Goal: Transaction & Acquisition: Purchase product/service

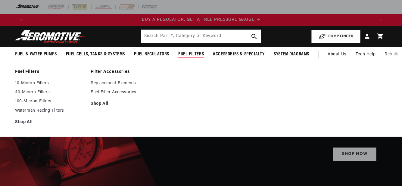
click at [195, 54] on span "Fuel Filters" at bounding box center [191, 54] width 26 height 6
click at [96, 82] on link "Replacement Elements" at bounding box center [126, 83] width 70 height 5
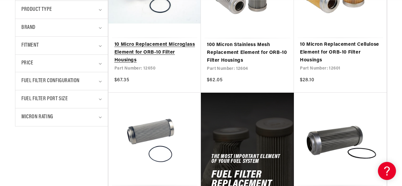
scroll to position [0, 1043]
click at [101, 100] on icon "Fuel Filter Port Size (0 selected)" at bounding box center [100, 99] width 3 height 2
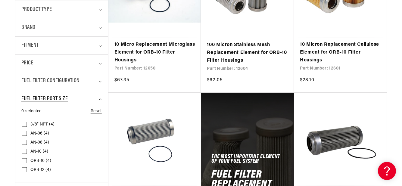
scroll to position [0, 0]
click at [26, 124] on input "3/8" NPT (4) 3/8" NPT (4 products)" at bounding box center [24, 125] width 5 height 5
checkbox input "true"
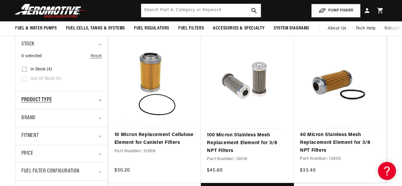
click at [100, 100] on icon "Product type (0 selected)" at bounding box center [100, 101] width 3 height 2
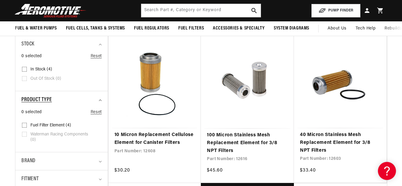
scroll to position [0, 348]
click at [100, 100] on icon "Product type (0 selected)" at bounding box center [100, 100] width 3 height 2
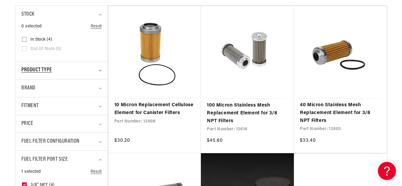
scroll to position [181, 0]
click at [101, 88] on icon "Brand (0 selected)" at bounding box center [100, 88] width 3 height 2
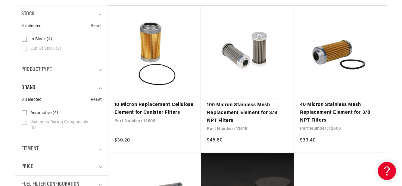
scroll to position [0, 695]
click at [100, 88] on icon "Brand (0 selected)" at bounding box center [100, 88] width 3 height 2
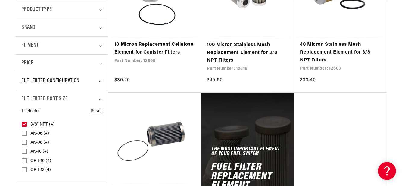
scroll to position [0, 1043]
click at [100, 81] on icon "Fuel Filter Configuration (0 selected)" at bounding box center [100, 82] width 3 height 2
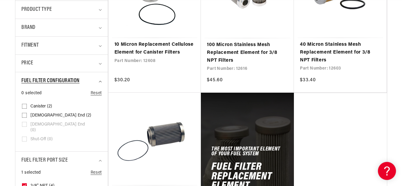
click at [100, 81] on icon "Fuel Filter Configuration (0 selected)" at bounding box center [100, 82] width 3 height 2
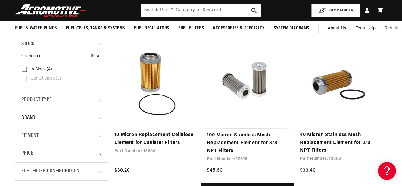
scroll to position [0, 695]
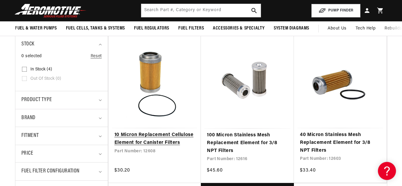
click at [158, 142] on link "10 Micron Replacement Cellulose Element for Canister Filters" at bounding box center [154, 138] width 81 height 15
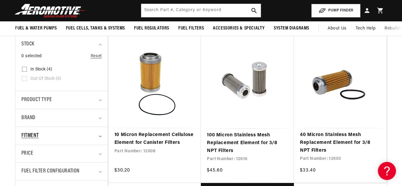
click at [101, 135] on icon "Fitment (0 selected)" at bounding box center [100, 136] width 3 height 2
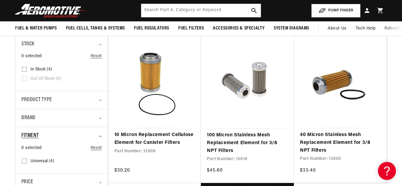
click at [100, 135] on summary "Fitment" at bounding box center [61, 136] width 80 height 18
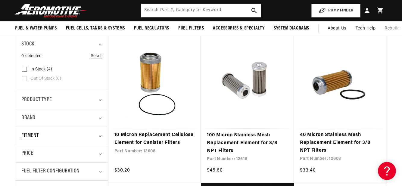
click at [100, 135] on summary "Fitment" at bounding box center [61, 136] width 80 height 18
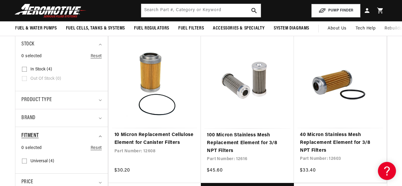
click at [100, 135] on summary "Fitment" at bounding box center [61, 136] width 80 height 18
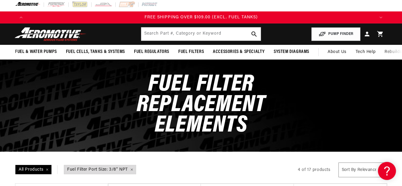
scroll to position [0, 0]
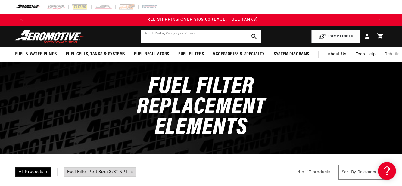
click at [151, 36] on input "text" at bounding box center [200, 36] width 119 height 13
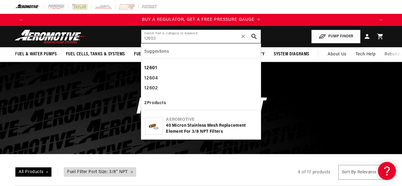
type input "12603"
click at [147, 67] on div "12601" at bounding box center [200, 68] width 113 height 10
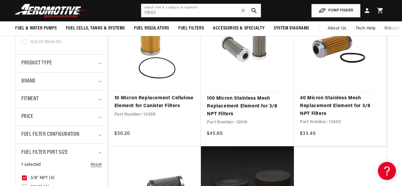
scroll to position [181, 0]
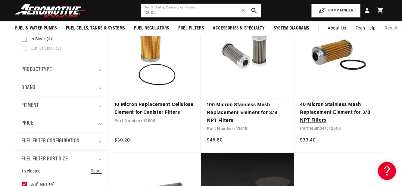
click at [347, 104] on link "40 Micron Stainless Mesh Replacement Element for 3/8 NPT Filters" at bounding box center [340, 112] width 81 height 23
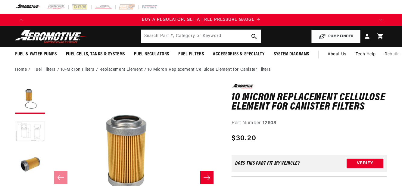
click at [28, 129] on button "Load image 2 in gallery view" at bounding box center [30, 132] width 30 height 30
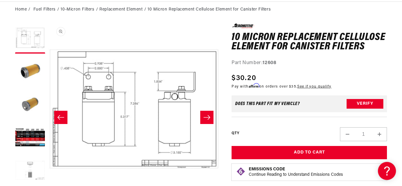
scroll to position [0, 695]
click at [208, 118] on icon "Slide right" at bounding box center [206, 117] width 7 height 6
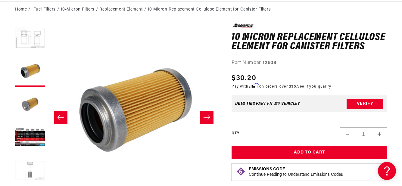
scroll to position [0, 1043]
click at [208, 118] on icon "Slide right" at bounding box center [206, 117] width 7 height 6
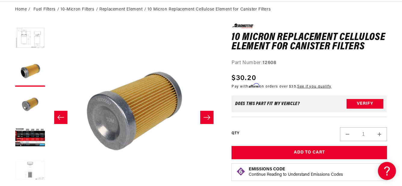
scroll to position [0, 514]
click at [208, 118] on icon "Slide right" at bounding box center [206, 117] width 7 height 6
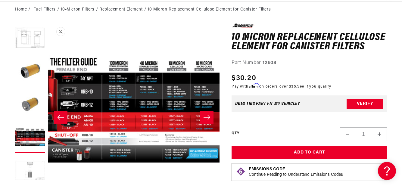
scroll to position [0, 348]
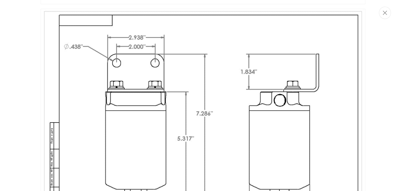
scroll to position [489, 0]
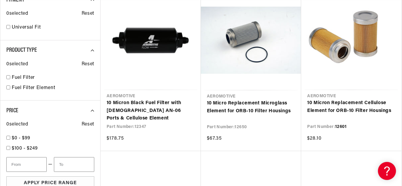
scroll to position [0, 348]
click at [348, 99] on link "10 Micron Replacement Cellulose Element for ORB-10 Filter Housings" at bounding box center [351, 106] width 88 height 15
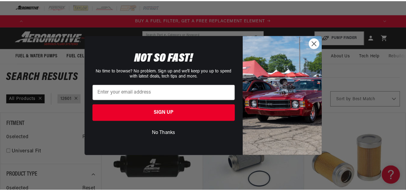
scroll to position [0, 352]
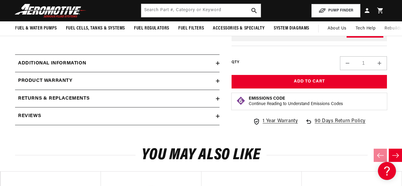
scroll to position [421, 0]
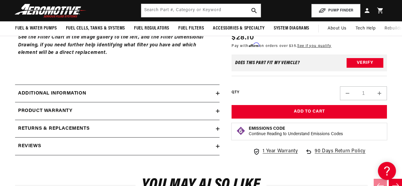
click at [217, 93] on icon at bounding box center [218, 93] width 4 height 0
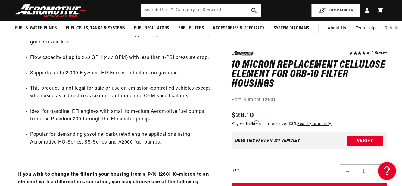
scroll to position [542, 0]
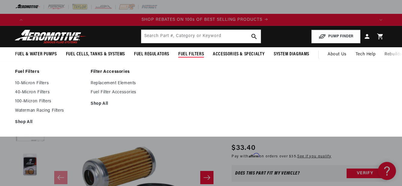
scroll to position [0, 695]
click at [131, 82] on link "Replacement Elements" at bounding box center [126, 83] width 70 height 5
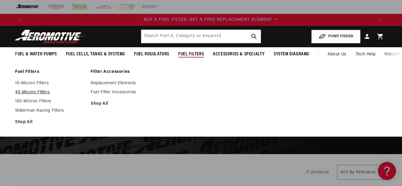
scroll to position [0, 348]
click at [45, 92] on link "40-Micron Filters" at bounding box center [50, 92] width 70 height 5
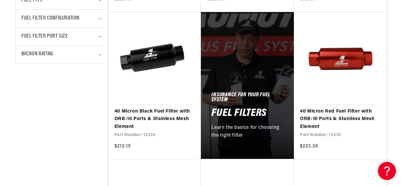
scroll to position [0, 348]
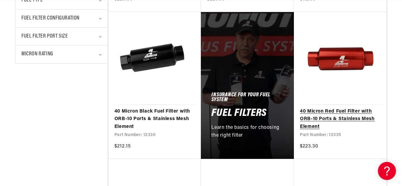
click at [347, 108] on link "40 Micron Red Fuel Filter with ORB-10 Ports & Stainless Mesh Element" at bounding box center [340, 119] width 81 height 23
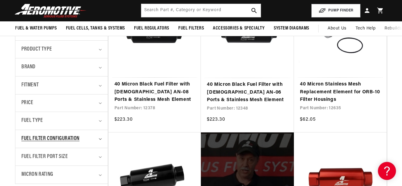
click at [101, 138] on icon "Fuel Filter Configuration (0 selected)" at bounding box center [100, 139] width 3 height 2
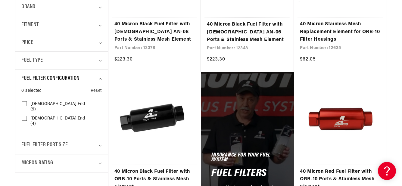
scroll to position [0, 695]
click at [24, 102] on icon at bounding box center [24, 103] width 5 height 5
click at [24, 103] on input "[DEMOGRAPHIC_DATA] End (9) [DEMOGRAPHIC_DATA] End (9 products)" at bounding box center [24, 105] width 5 height 5
checkbox input "true"
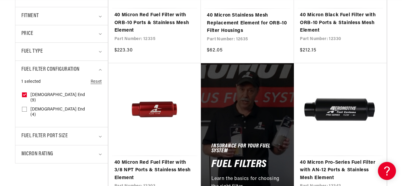
scroll to position [271, 0]
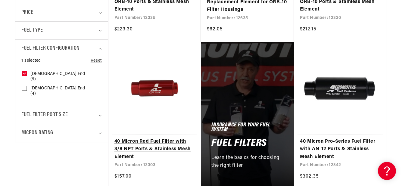
click at [166, 150] on link "40 Micron Red Fuel Filter with 3/8 NPT Ports & Stainless Mesh Element" at bounding box center [154, 149] width 81 height 23
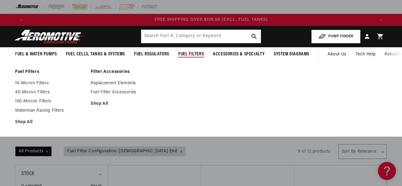
scroll to position [0, 1043]
click at [129, 83] on link "Replacement Elements" at bounding box center [126, 83] width 70 height 5
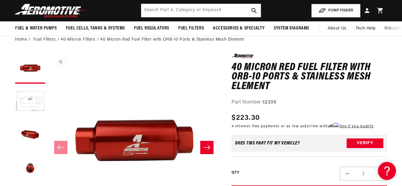
scroll to position [0, 348]
click at [31, 97] on button "Load image 2 in gallery view" at bounding box center [30, 102] width 30 height 30
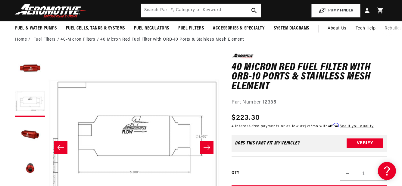
scroll to position [0, 1043]
click at [206, 142] on button "Slide right" at bounding box center [206, 147] width 13 height 13
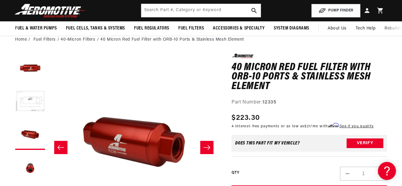
click at [206, 142] on button "Slide right" at bounding box center [206, 147] width 13 height 13
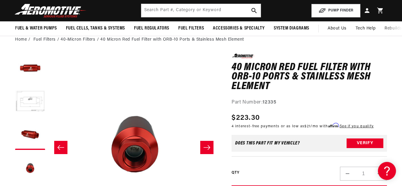
scroll to position [0, 514]
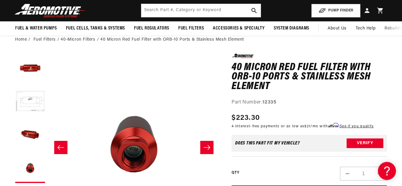
click at [206, 142] on button "Slide right" at bounding box center [206, 147] width 13 height 13
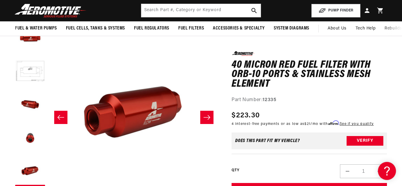
scroll to position [0, 0]
click at [204, 115] on icon "Slide right" at bounding box center [206, 117] width 7 height 6
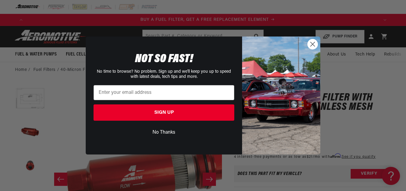
scroll to position [0, 352]
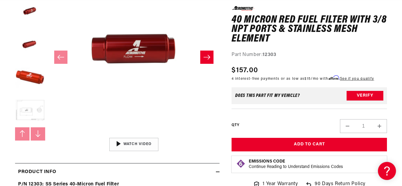
click at [29, 108] on button "Load image 5 in gallery view" at bounding box center [30, 111] width 30 height 30
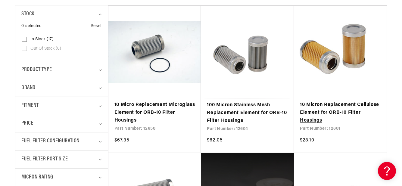
scroll to position [0, 348]
click at [318, 104] on link "10 Micron Replacement Cellulose Element for ORB-10 Filter Housings" at bounding box center [340, 112] width 81 height 23
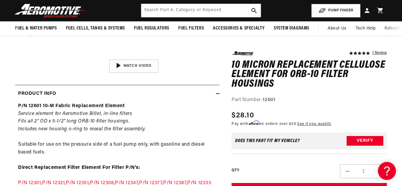
scroll to position [90, 0]
